Goal: Navigation & Orientation: Find specific page/section

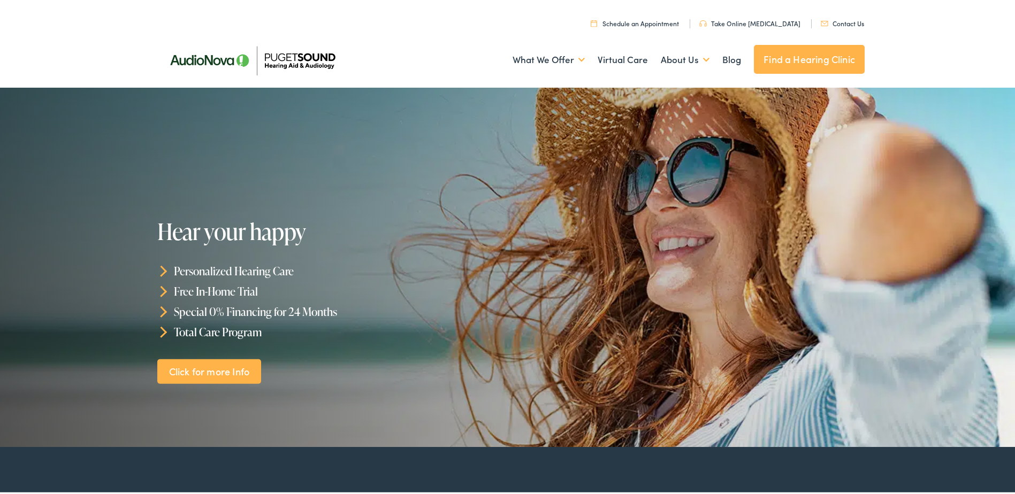
drag, startPoint x: 0, startPoint y: 0, endPoint x: 778, endPoint y: 49, distance: 779.5
click at [778, 49] on link "Find a Hearing Clinic" at bounding box center [809, 57] width 111 height 29
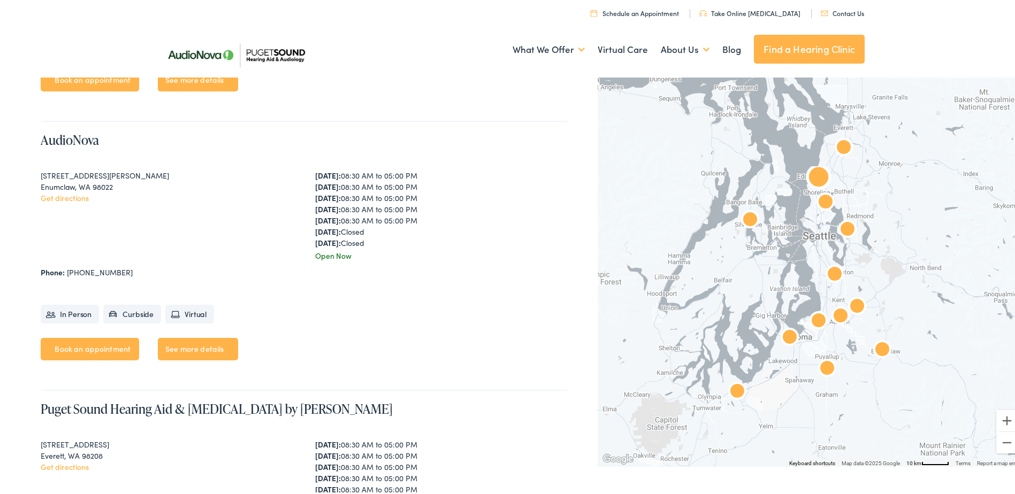
scroll to position [1070, 0]
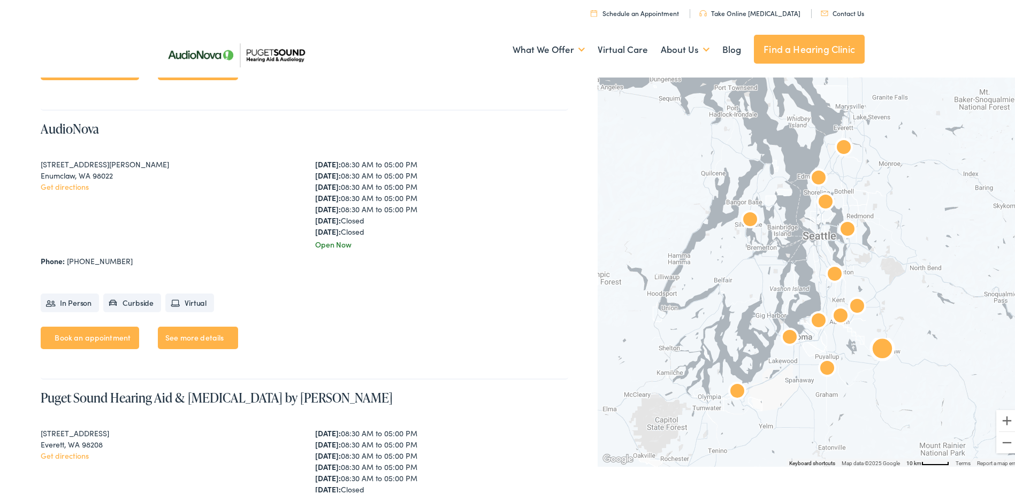
click at [196, 338] on link "See more details" at bounding box center [198, 336] width 80 height 22
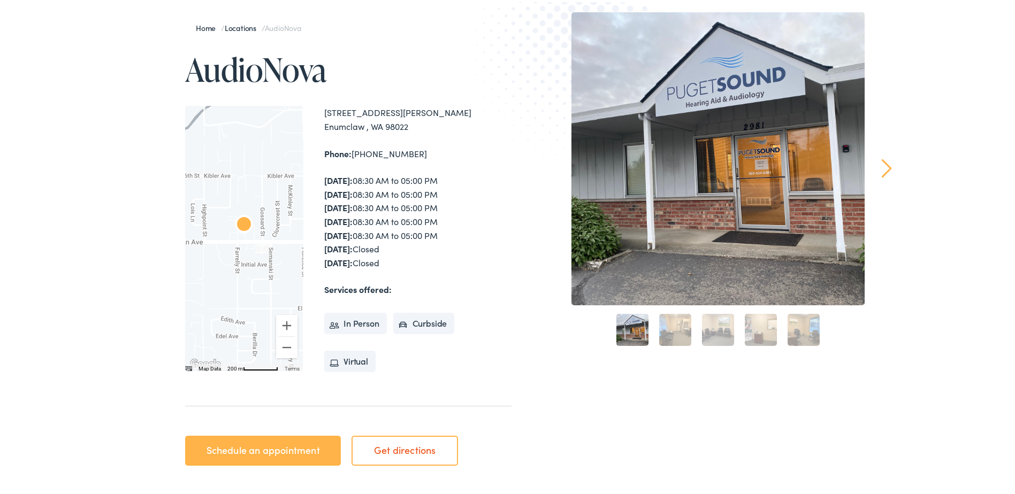
scroll to position [161, 0]
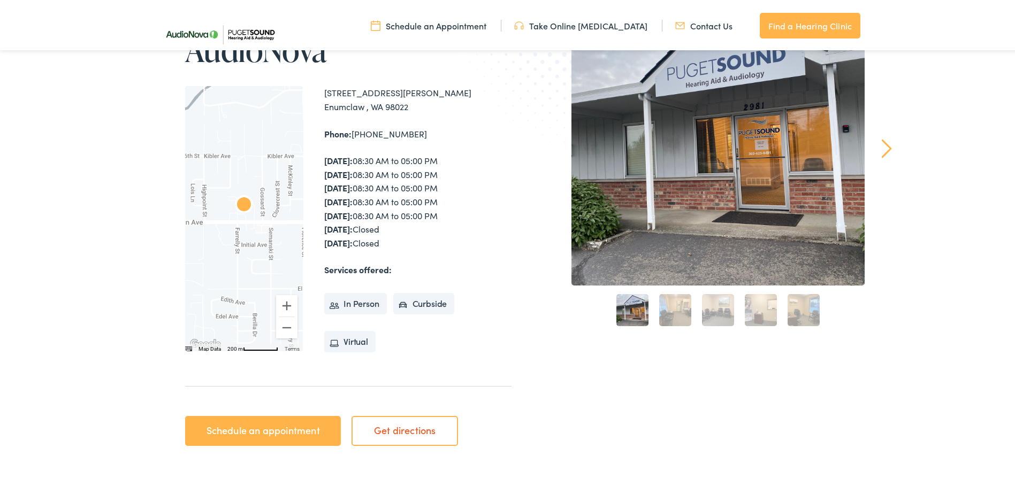
click at [384, 431] on link "Get directions" at bounding box center [404, 429] width 106 height 30
